Goal: Transaction & Acquisition: Purchase product/service

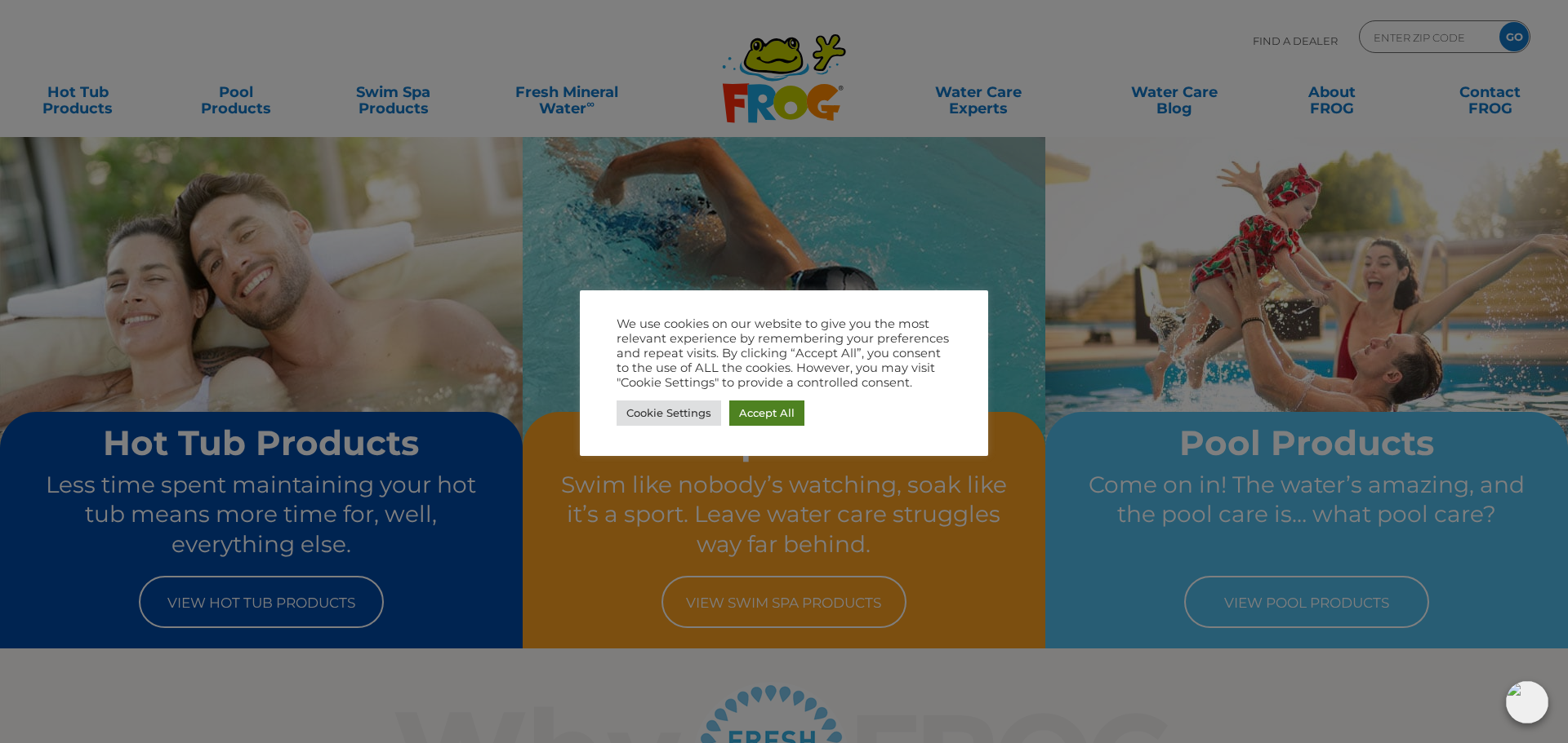
click at [762, 409] on link "Accept All" at bounding box center [767, 413] width 75 height 26
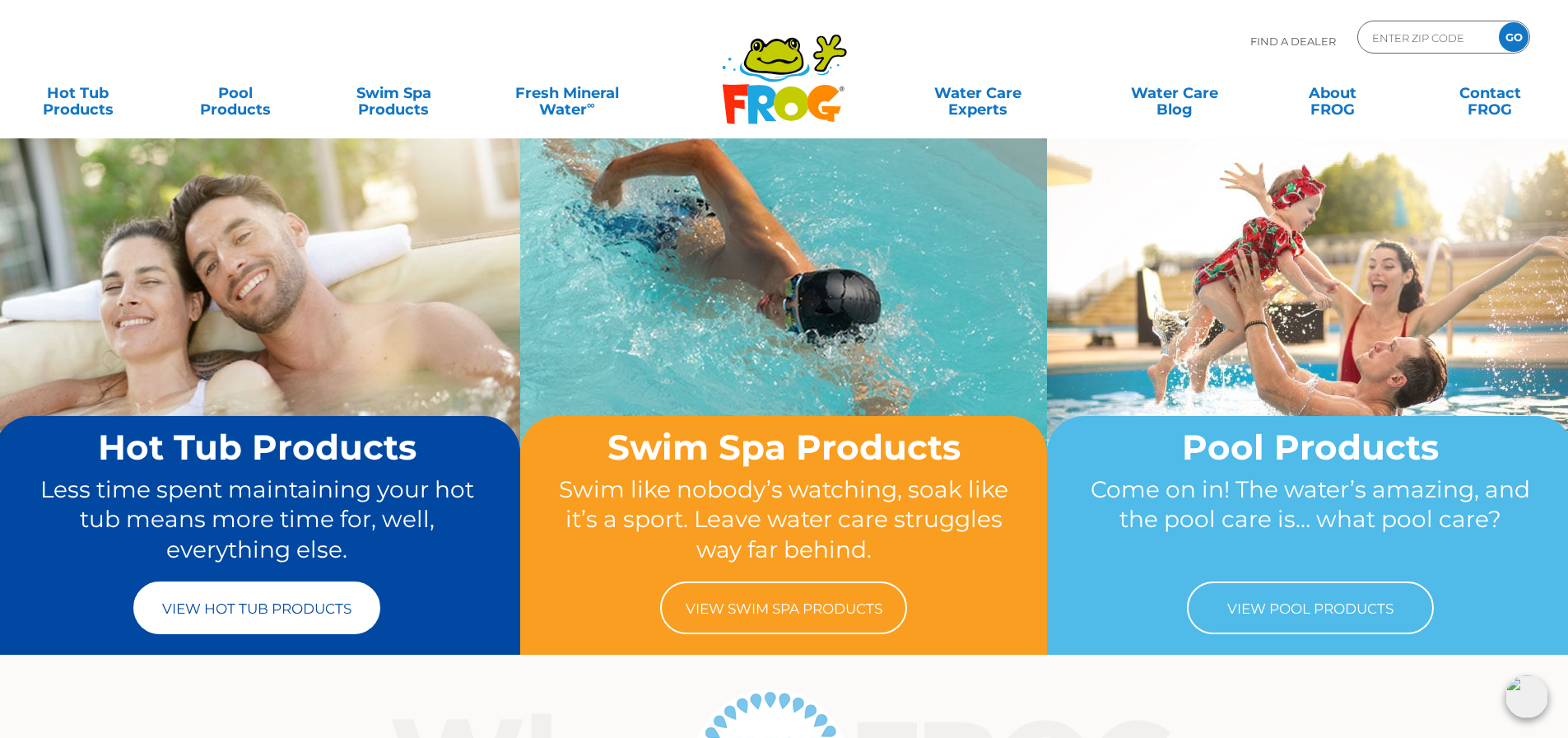
click at [246, 609] on link "View Hot Tub Products" at bounding box center [256, 608] width 247 height 53
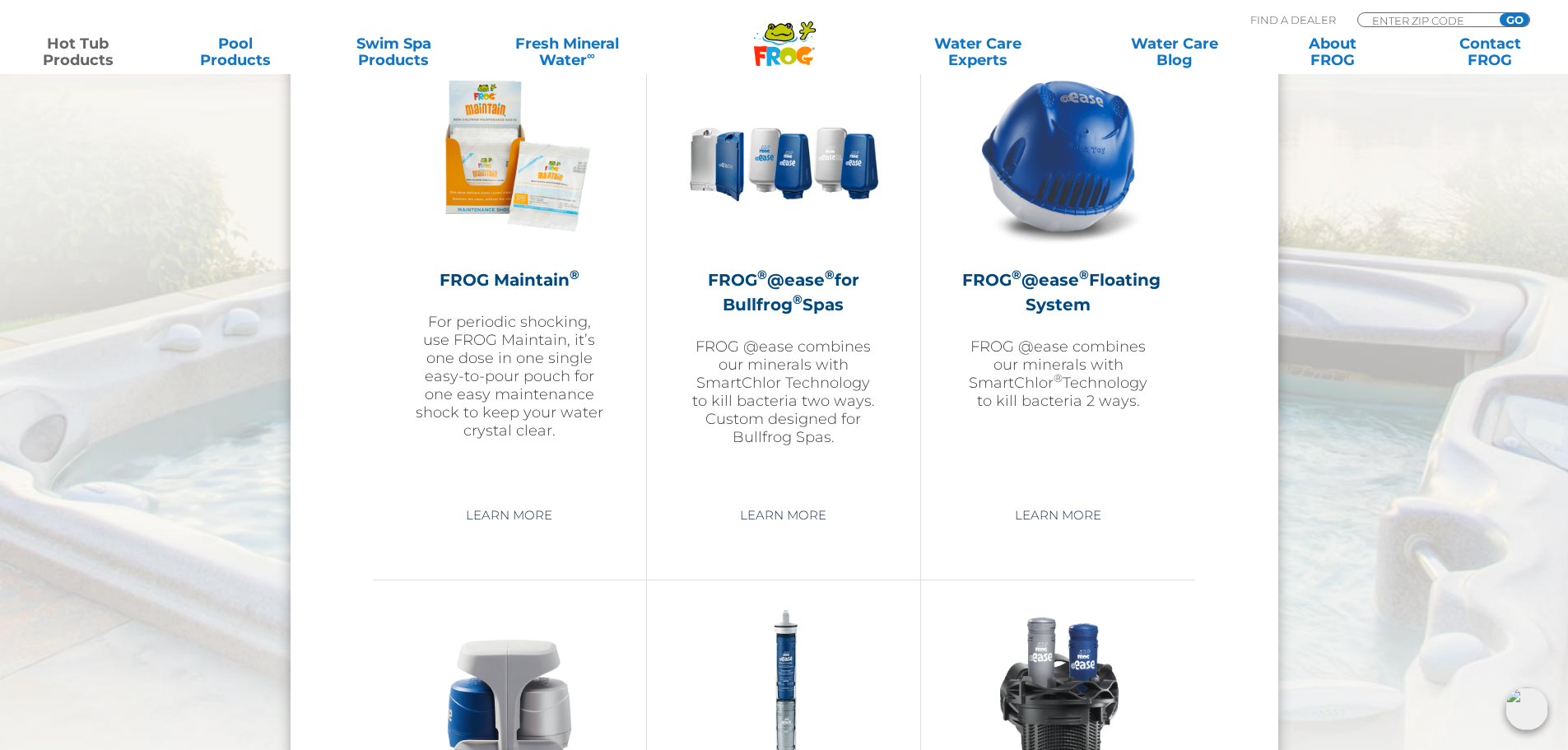
scroll to position [1963, 0]
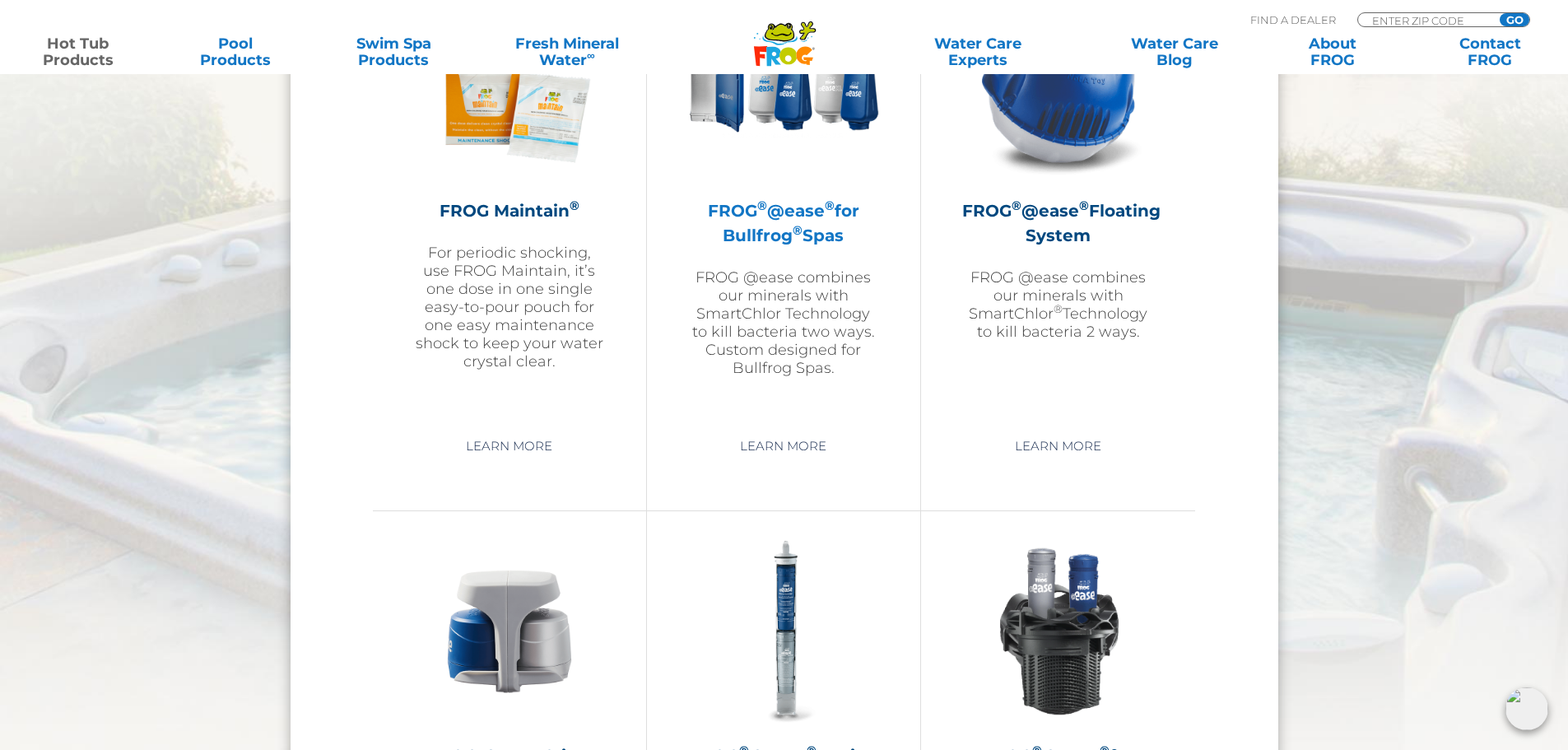
click at [772, 105] on img at bounding box center [784, 86] width 191 height 191
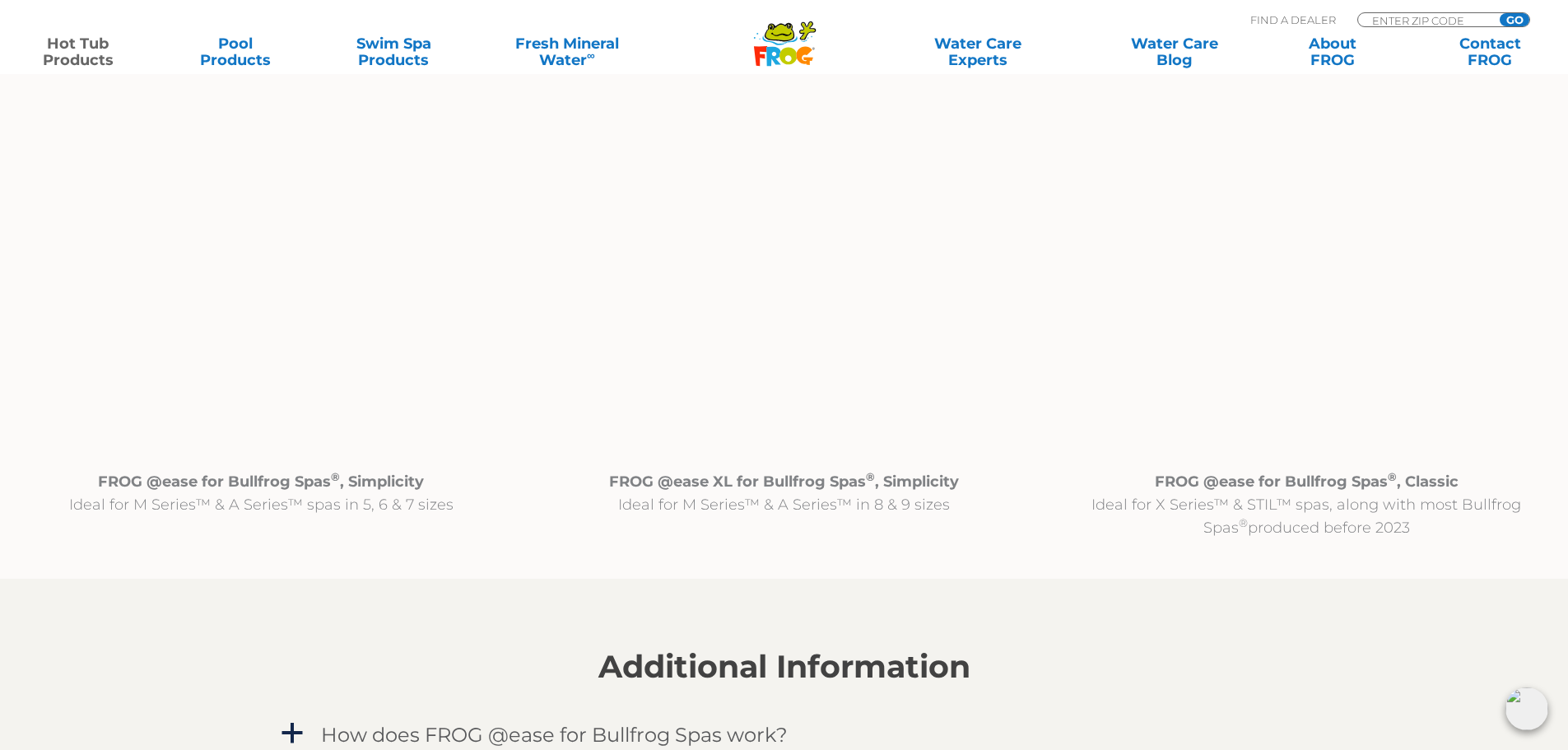
scroll to position [1740, 0]
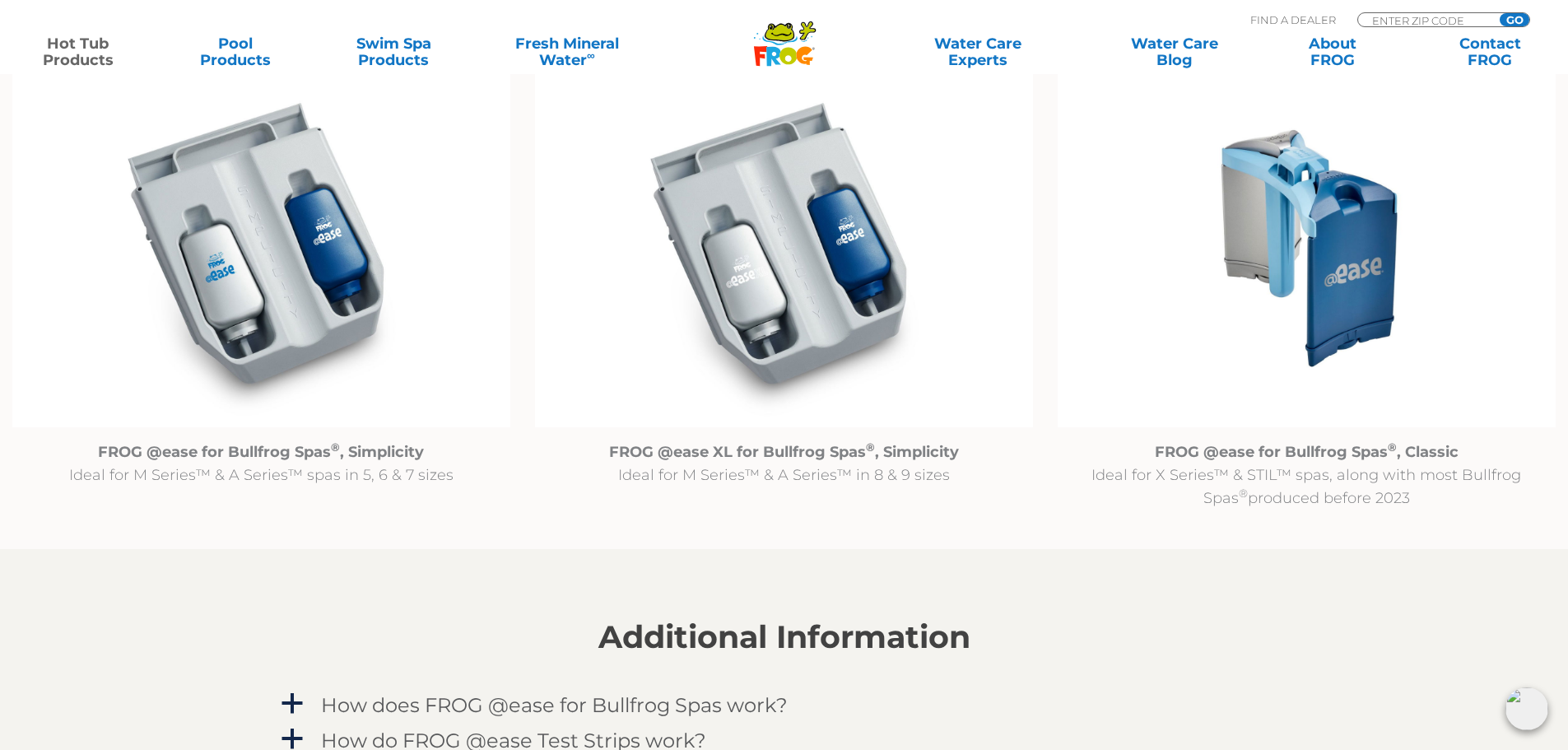
click at [739, 249] on img at bounding box center [784, 248] width 498 height 360
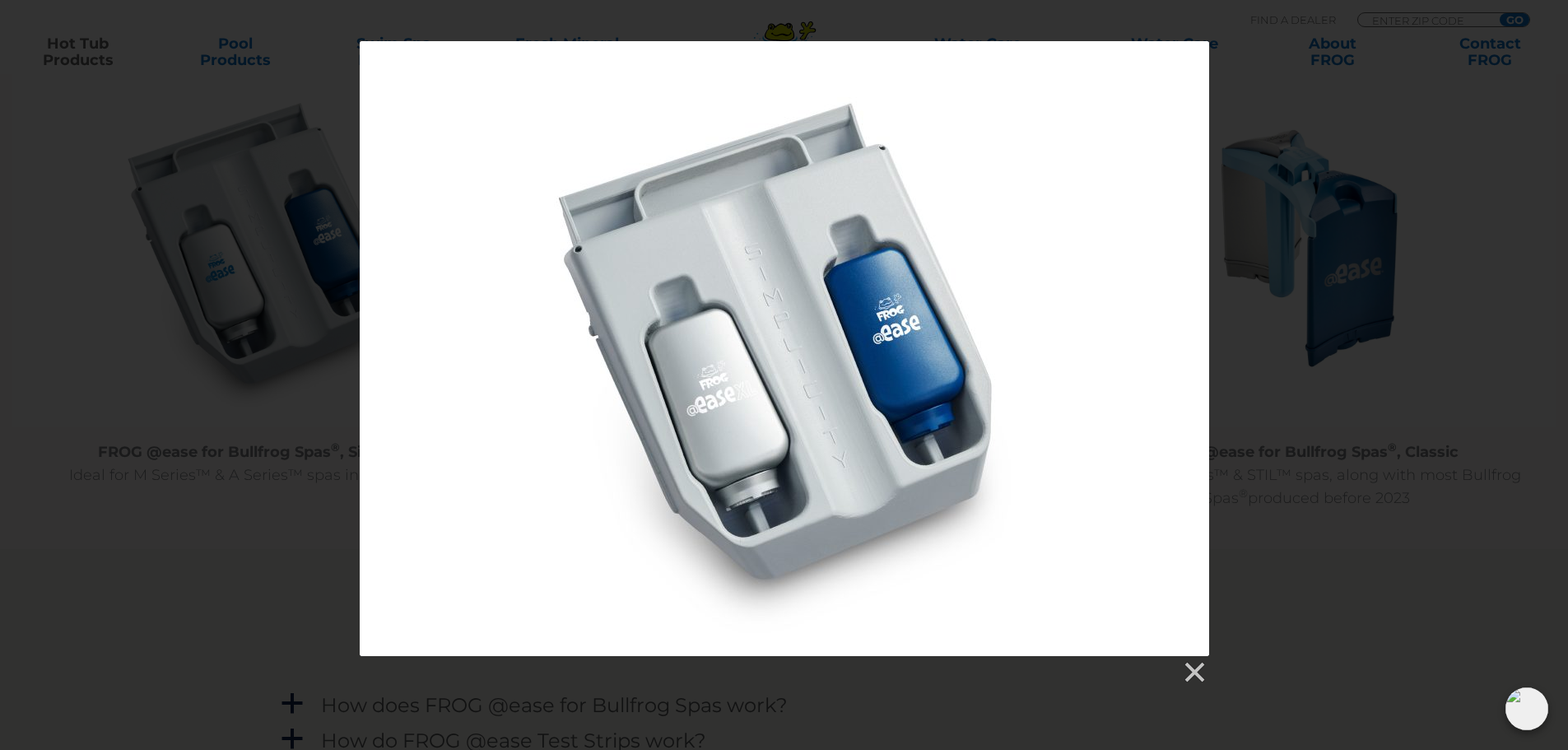
drag, startPoint x: 1163, startPoint y: 171, endPoint x: 1335, endPoint y: 110, distance: 182.5
click at [1342, 114] on div at bounding box center [784, 363] width 1568 height 644
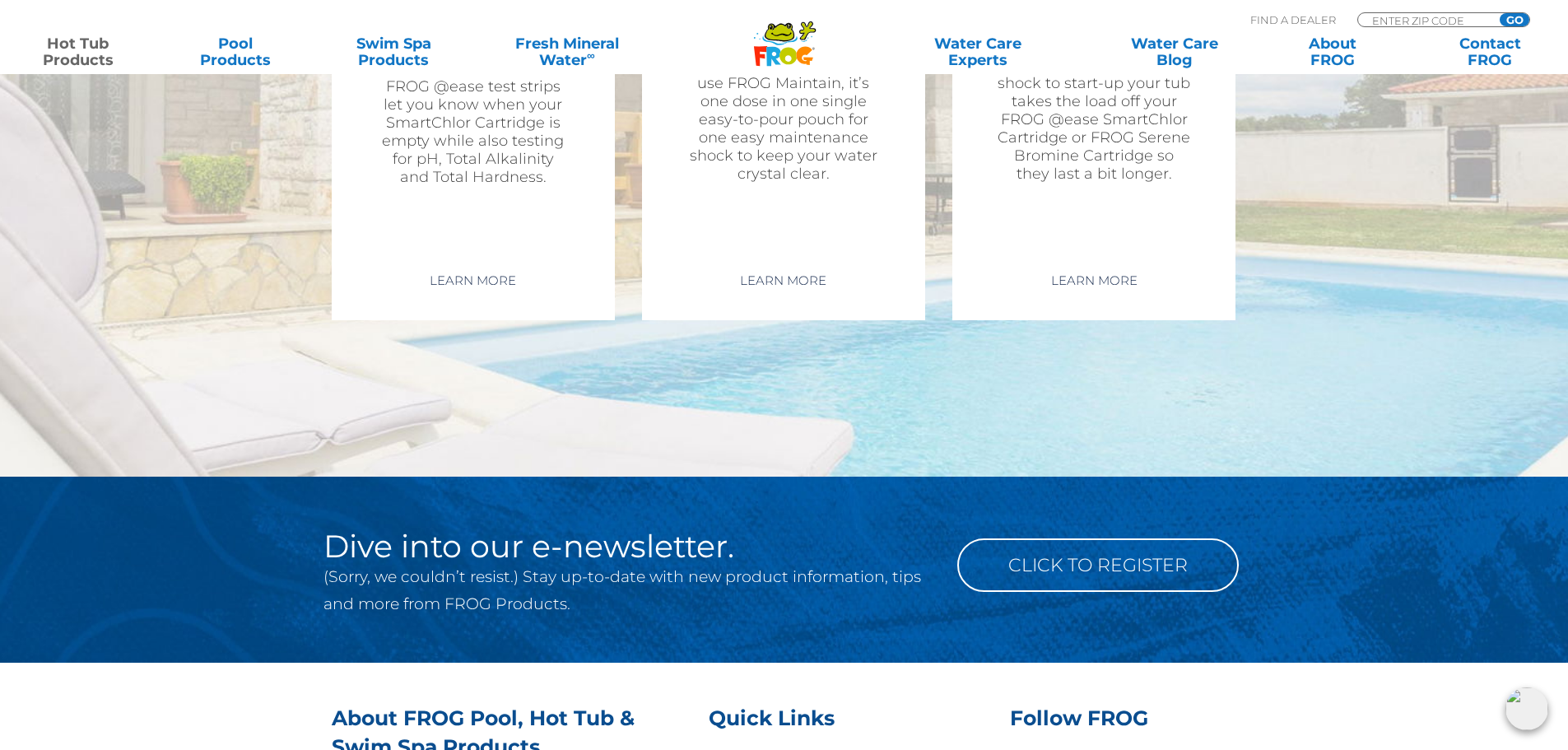
scroll to position [6013, 0]
